Goal: Entertainment & Leisure: Consume media (video, audio)

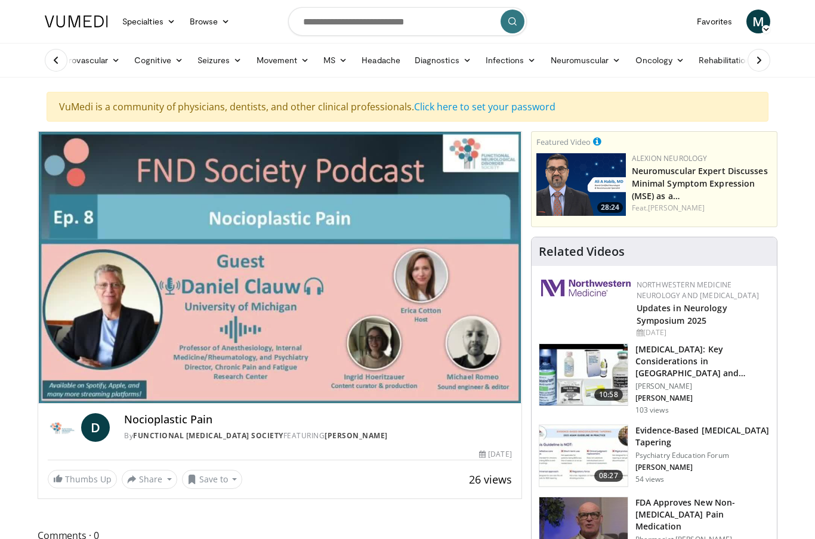
click at [485, 397] on span "Video Player" at bounding box center [485, 392] width 17 height 24
click at [473, 390] on div "10 seconds Tap to unmute" at bounding box center [279, 267] width 483 height 271
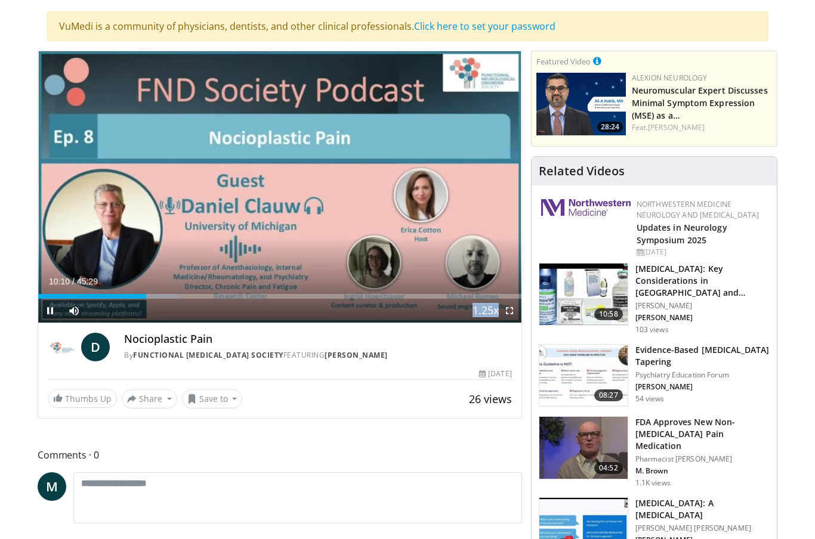
scroll to position [81, 0]
click at [384, 222] on div "10 seconds Tap to unmute" at bounding box center [279, 186] width 483 height 271
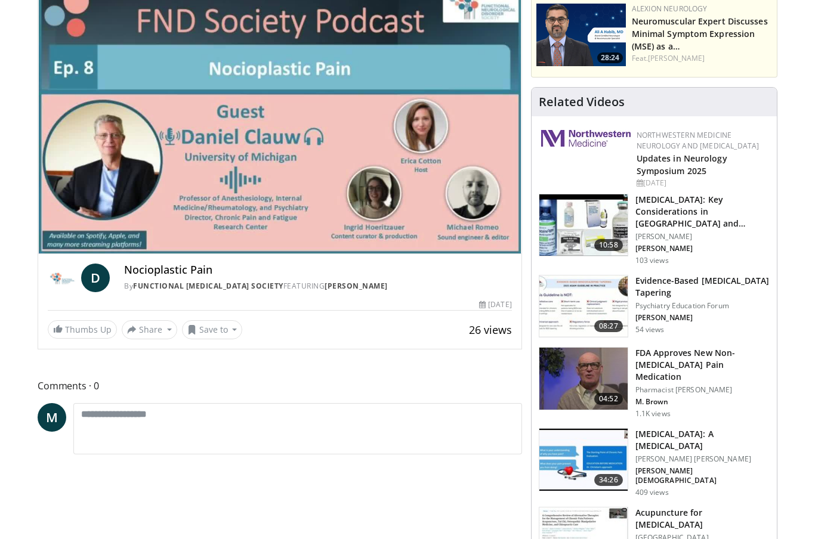
scroll to position [150, 0]
click at [596, 380] on img at bounding box center [583, 379] width 88 height 62
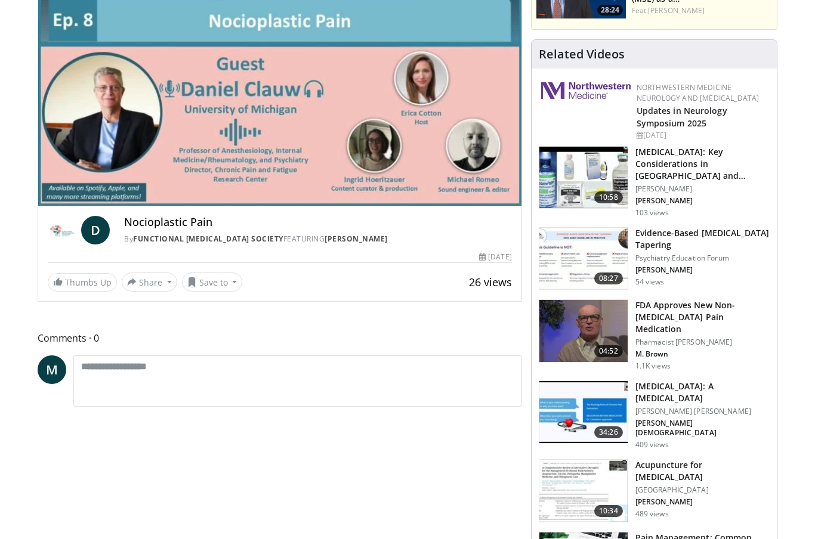
scroll to position [197, 0]
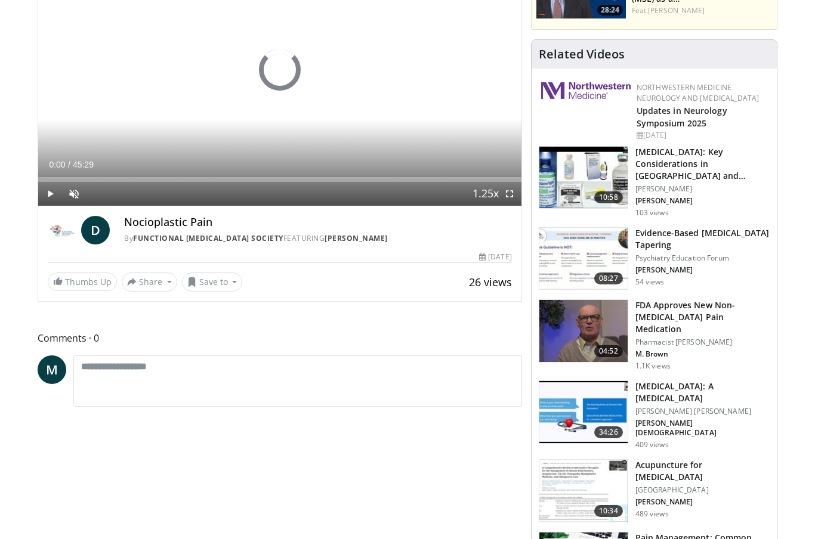
click at [594, 394] on img at bounding box center [583, 412] width 88 height 62
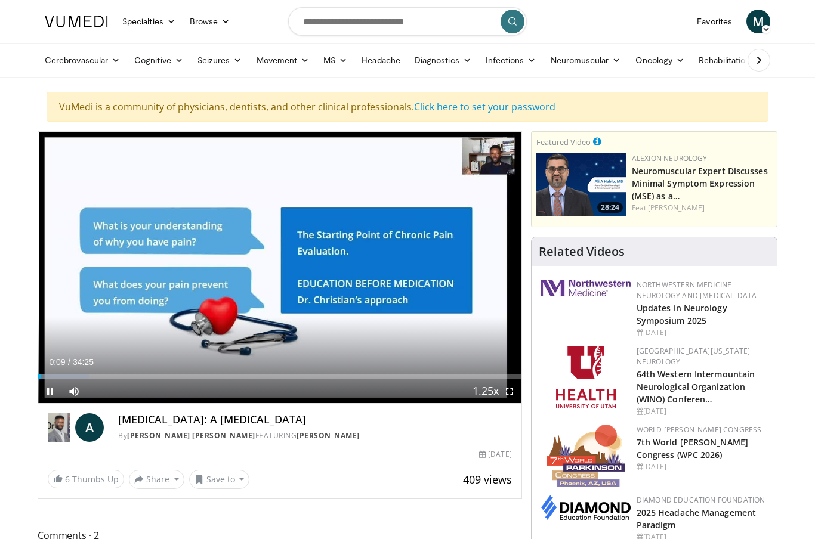
click at [273, 278] on icon "Video Player" at bounding box center [279, 266] width 33 height 33
